Goal: Transaction & Acquisition: Book appointment/travel/reservation

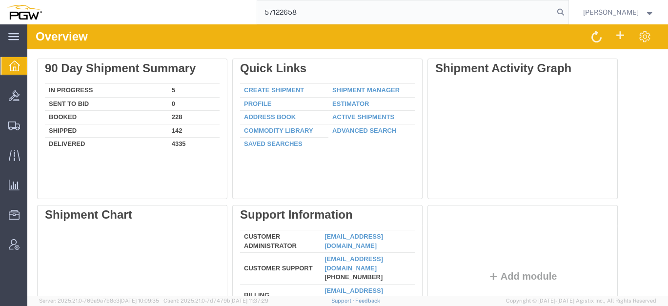
type input "57122658"
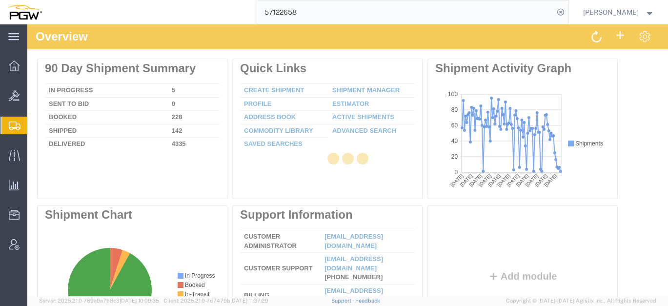
click at [313, 11] on input "57122658" at bounding box center [405, 11] width 297 height 23
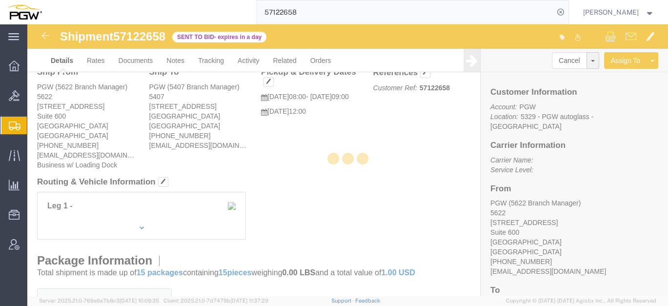
scroll to position [32, 0]
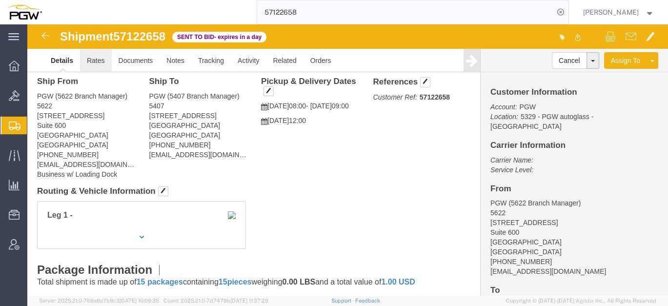
click link "Rates"
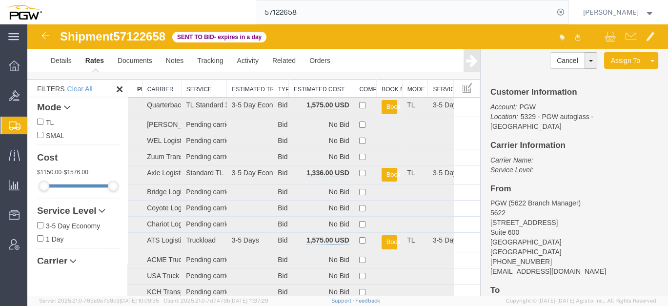
click at [312, 90] on th "Estimated Cost" at bounding box center [321, 88] width 66 height 18
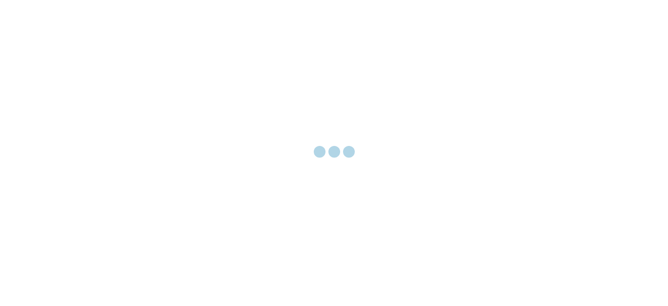
click at [216, 121] on div at bounding box center [334, 153] width 668 height 306
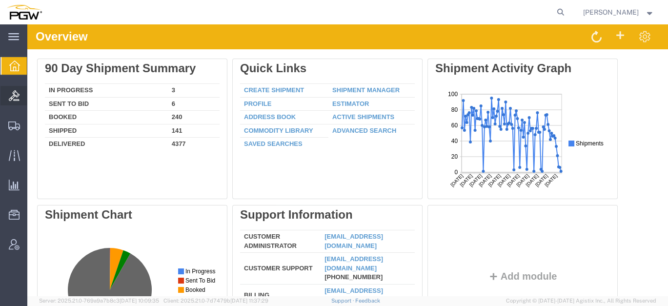
click at [22, 92] on div at bounding box center [13, 96] width 27 height 20
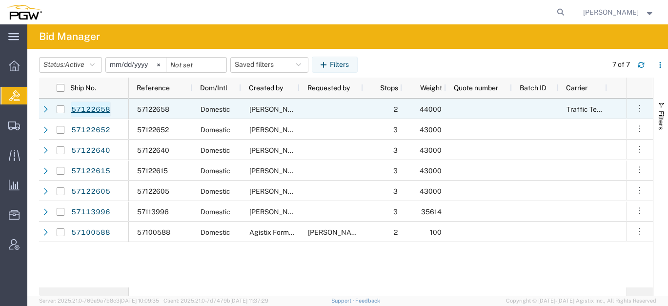
click at [90, 108] on link "57122658" at bounding box center [91, 109] width 40 height 16
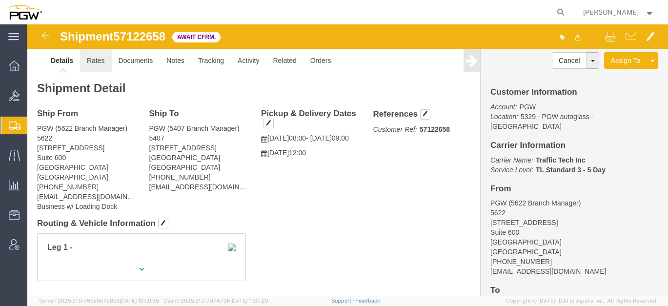
click link "Rates"
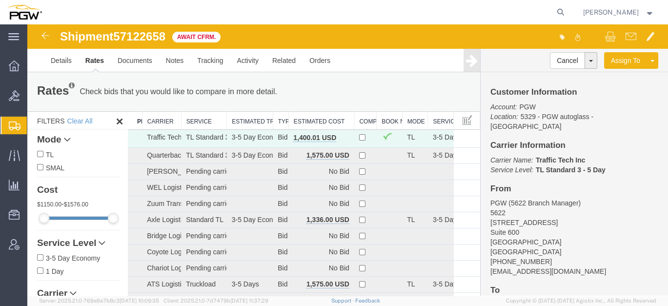
click at [317, 118] on th "Estimated Cost" at bounding box center [321, 121] width 66 height 18
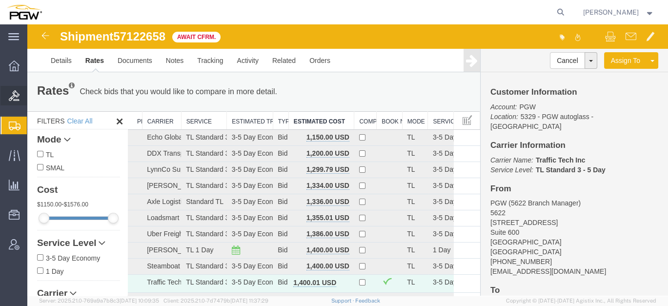
click at [34, 100] on span "Bids" at bounding box center [30, 96] width 7 height 20
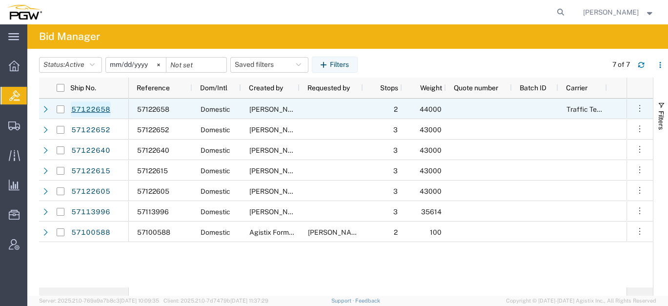
click at [99, 107] on link "57122658" at bounding box center [91, 109] width 40 height 16
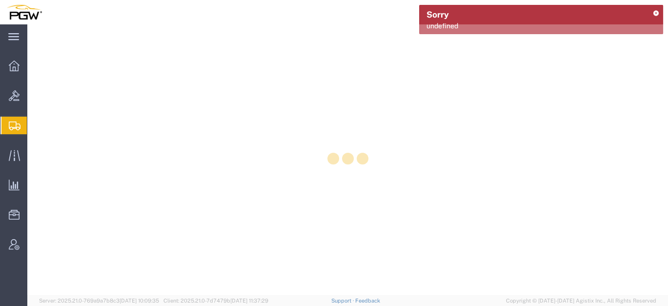
click at [51, 99] on div at bounding box center [347, 159] width 640 height 271
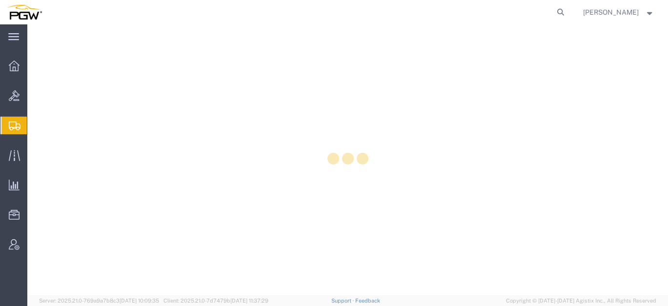
click at [30, 94] on div at bounding box center [347, 159] width 640 height 271
click at [24, 93] on div at bounding box center [13, 96] width 27 height 20
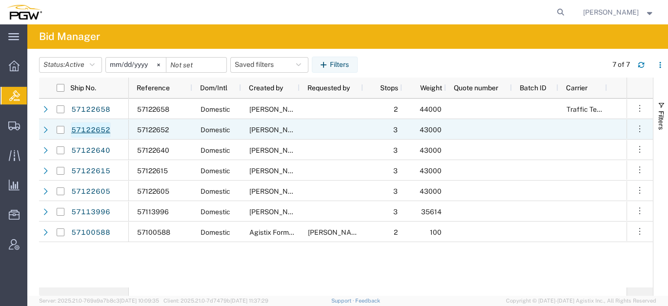
click at [96, 129] on link "57122652" at bounding box center [91, 130] width 40 height 16
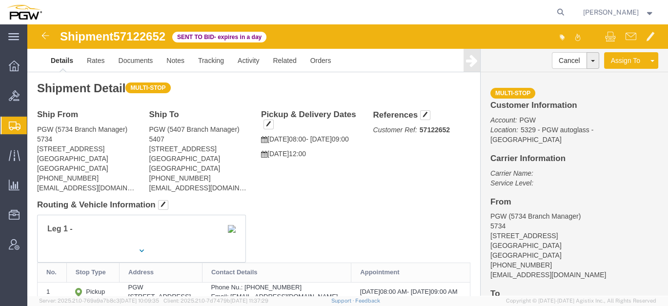
click div
click link "Rates"
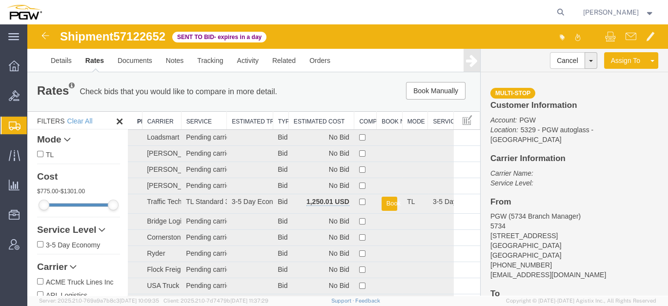
click at [303, 119] on th "Estimated Cost" at bounding box center [321, 121] width 66 height 18
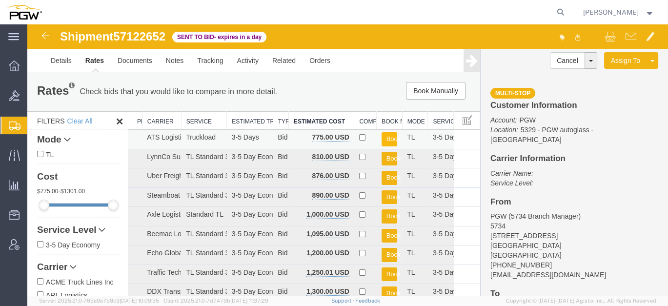
click at [381, 138] on button "Book" at bounding box center [389, 139] width 16 height 14
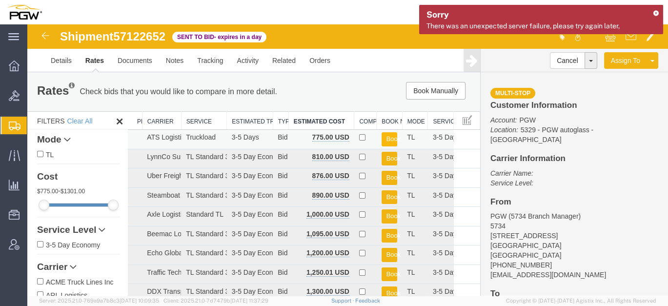
click at [386, 136] on button "Book" at bounding box center [389, 139] width 16 height 14
